Goal: Transaction & Acquisition: Purchase product/service

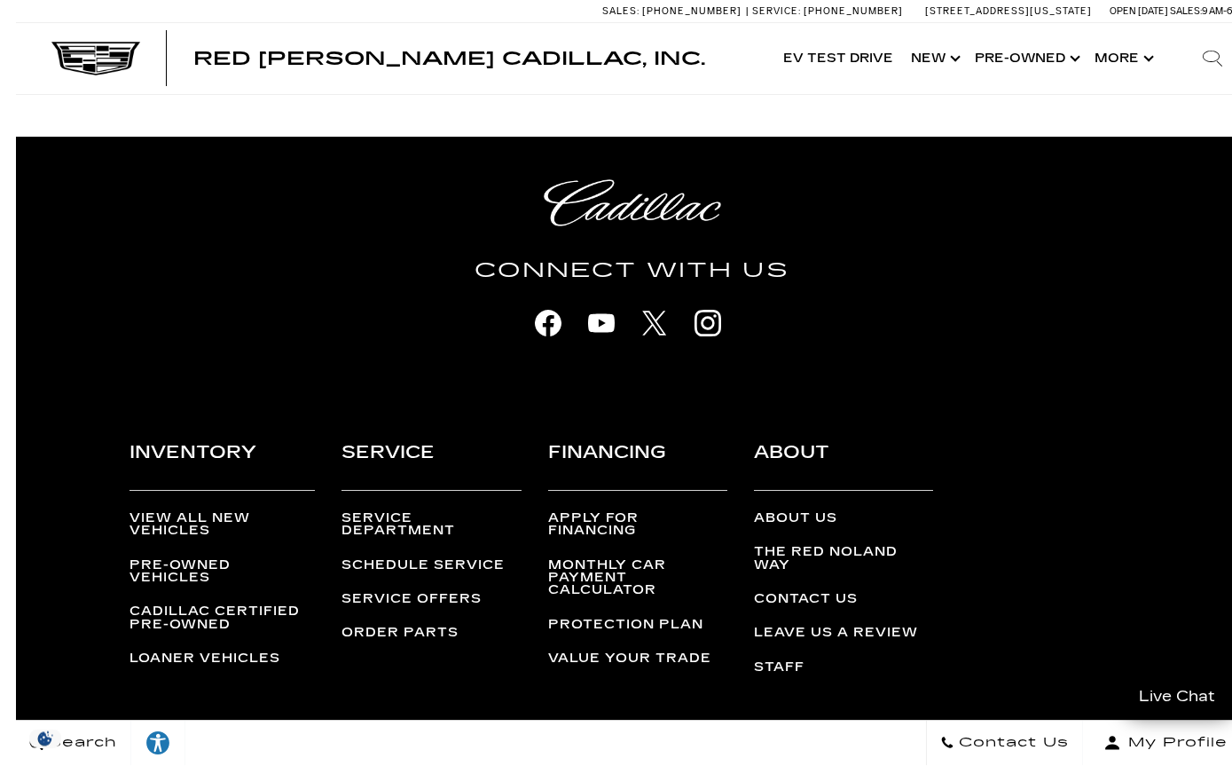
scroll to position [4514, 0]
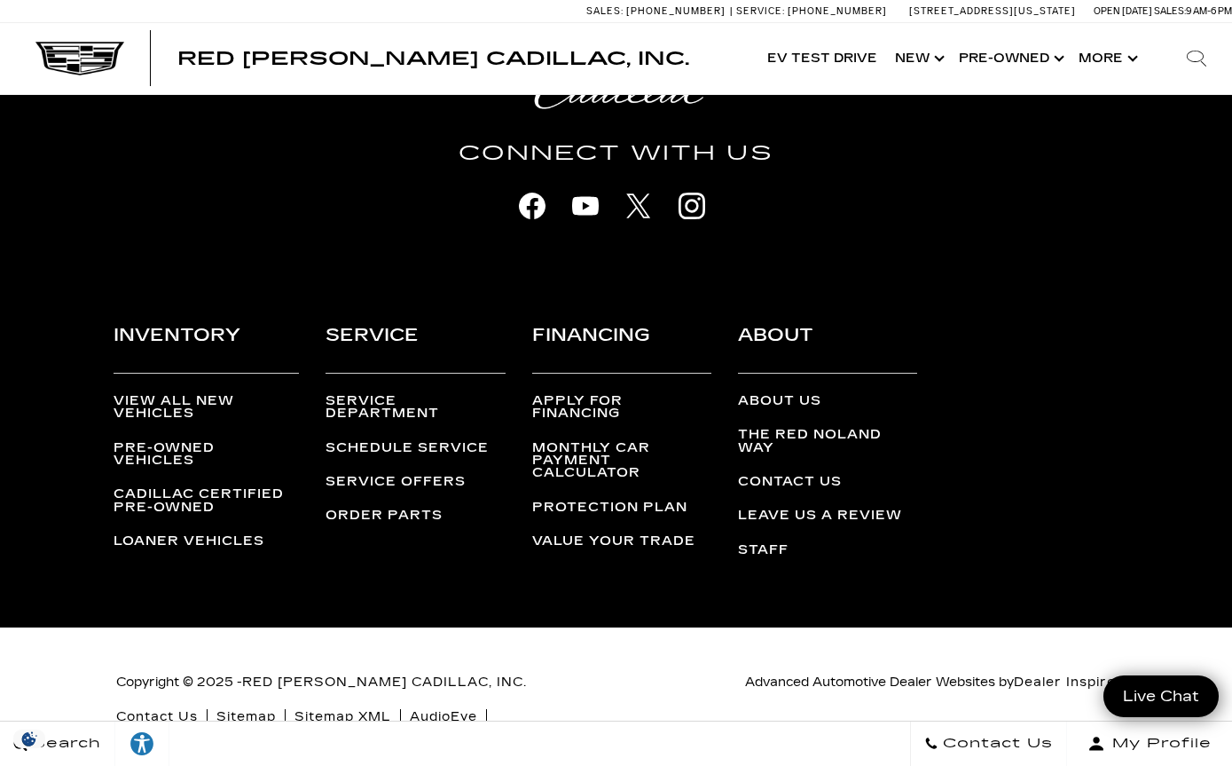
click at [162, 450] on link "Pre-Owned Vehicles" at bounding box center [164, 453] width 101 height 27
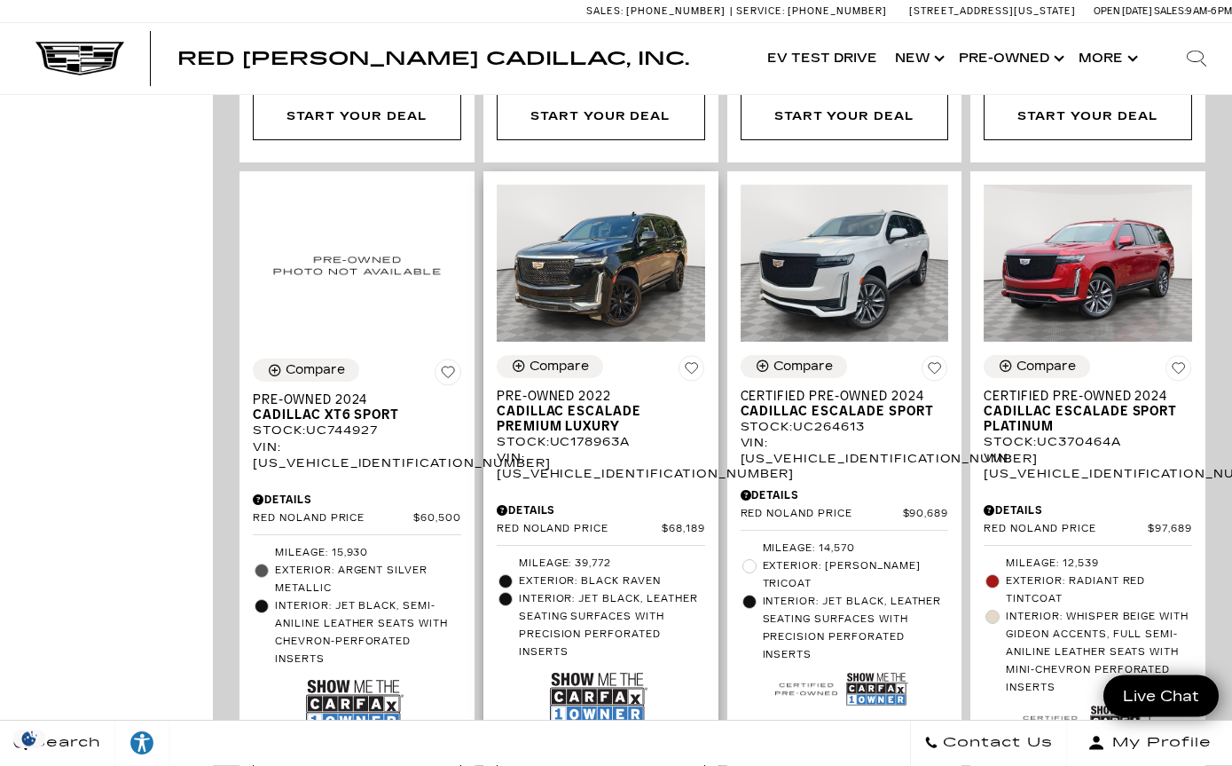
scroll to position [1878, 0]
click at [581, 224] on img at bounding box center [601, 263] width 208 height 156
click at [621, 185] on img at bounding box center [601, 263] width 208 height 156
